Goal: Navigation & Orientation: Find specific page/section

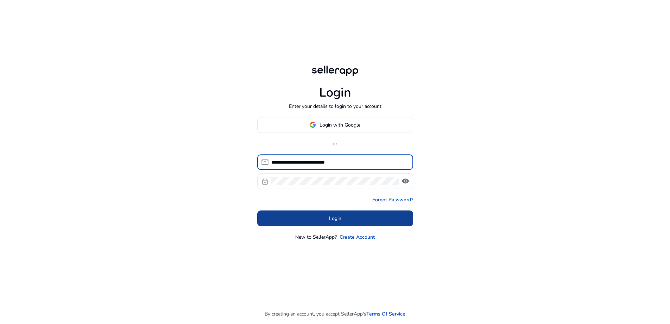
type input "**********"
click at [329, 217] on span at bounding box center [335, 217] width 156 height 17
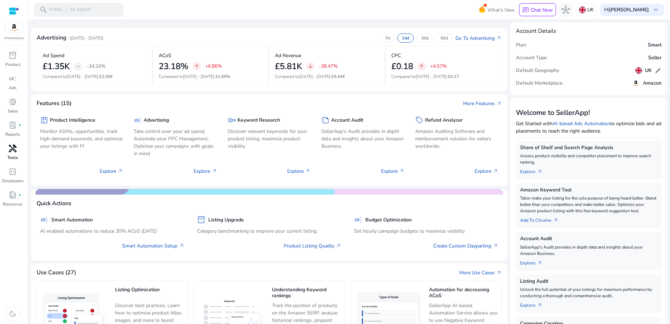
click at [10, 146] on span "handyman" at bounding box center [12, 148] width 8 height 8
